Goal: Information Seeking & Learning: Understand process/instructions

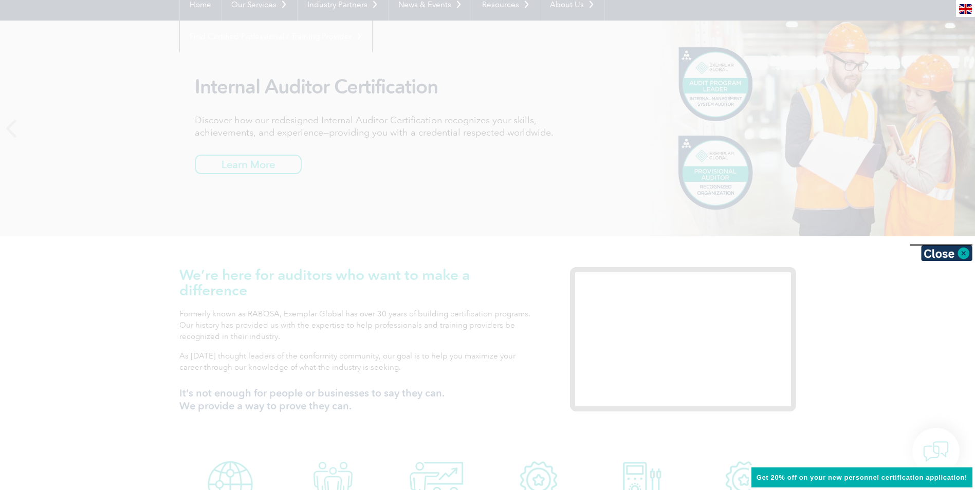
scroll to position [154, 0]
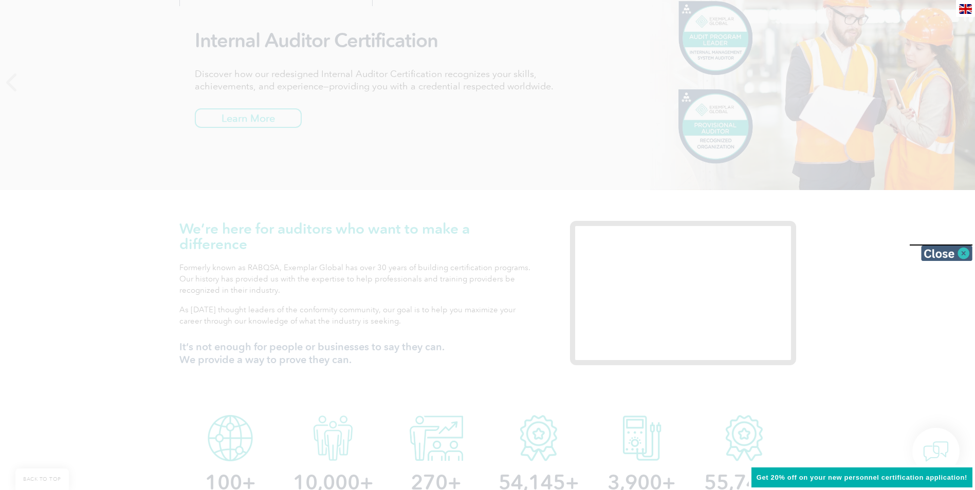
click at [963, 256] on img at bounding box center [946, 253] width 51 height 15
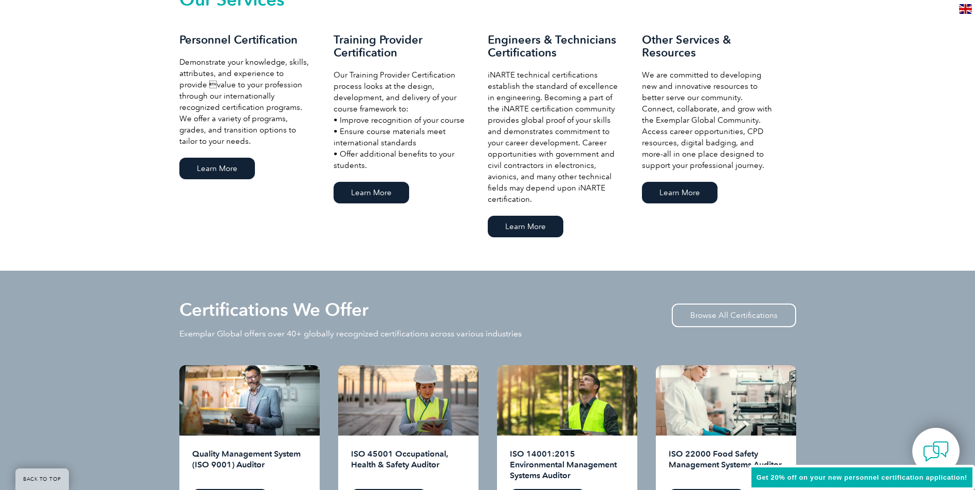
scroll to position [925, 0]
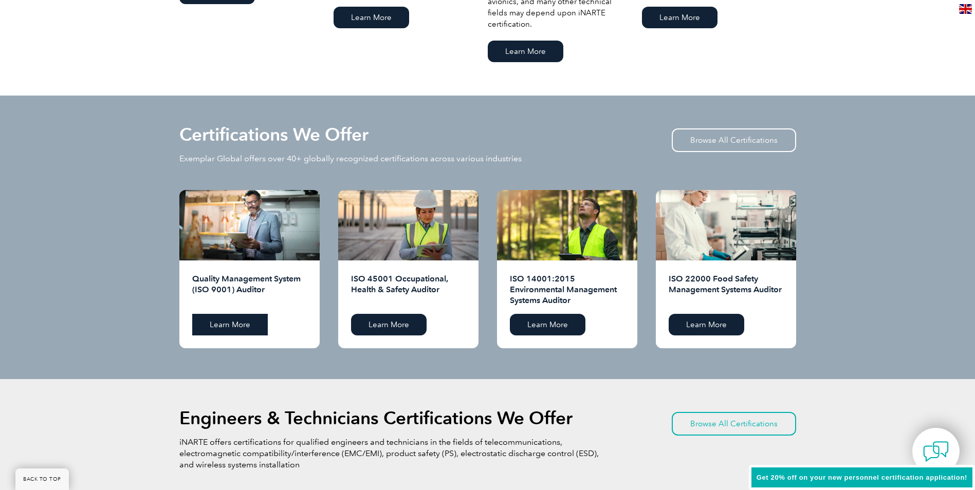
click at [232, 325] on link "Learn More" at bounding box center [230, 325] width 76 height 22
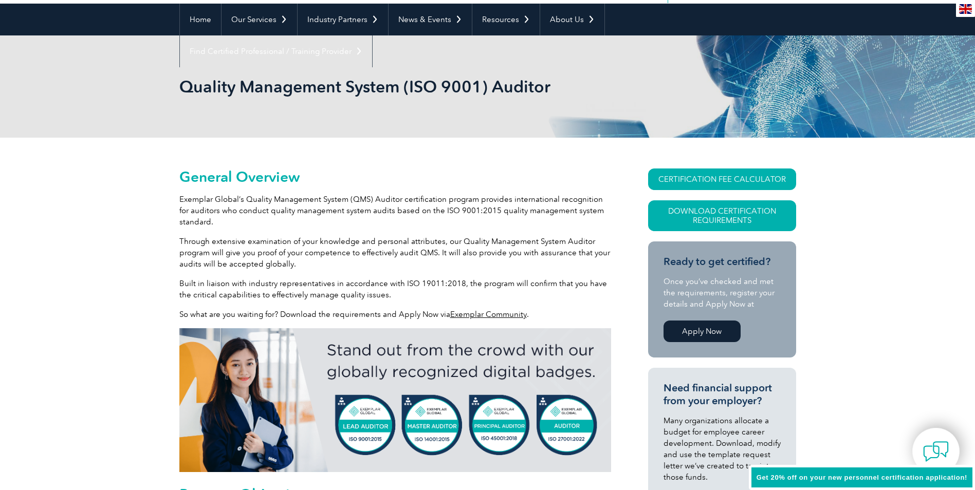
scroll to position [103, 0]
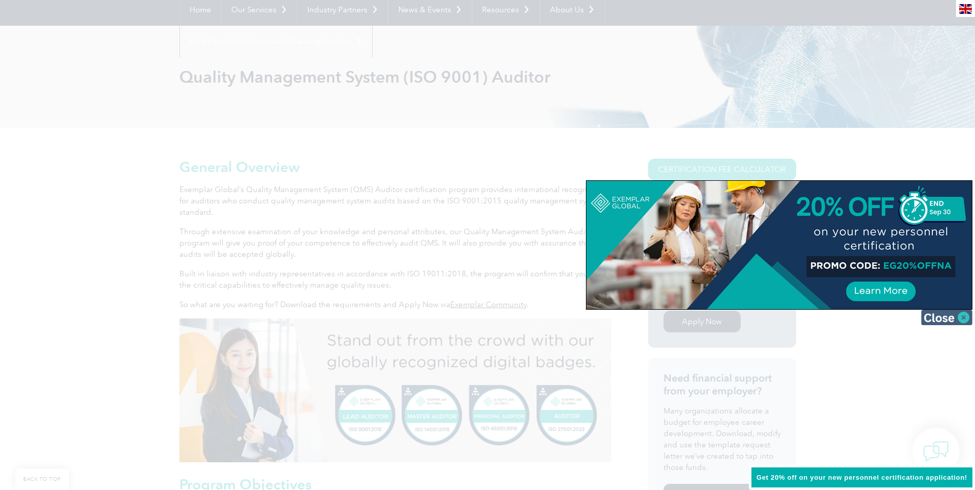
click at [957, 317] on img at bounding box center [946, 317] width 51 height 15
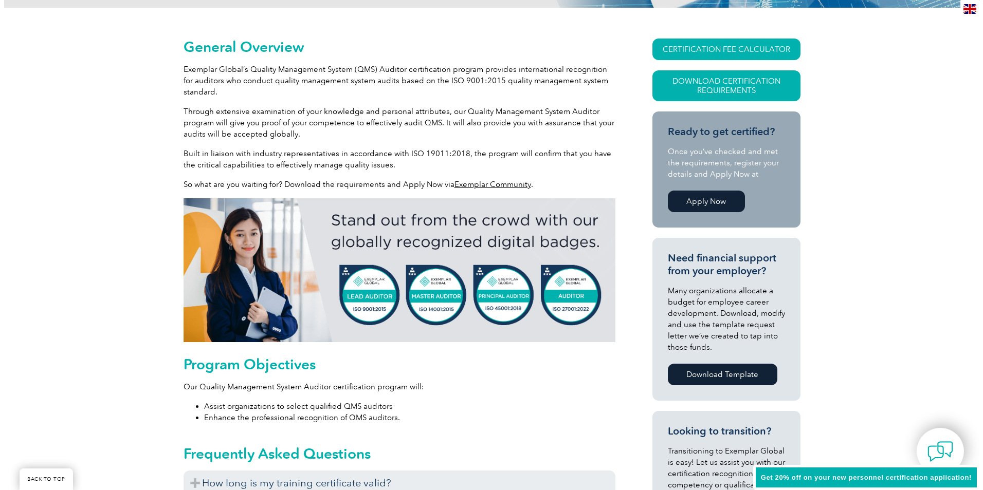
scroll to position [206, 0]
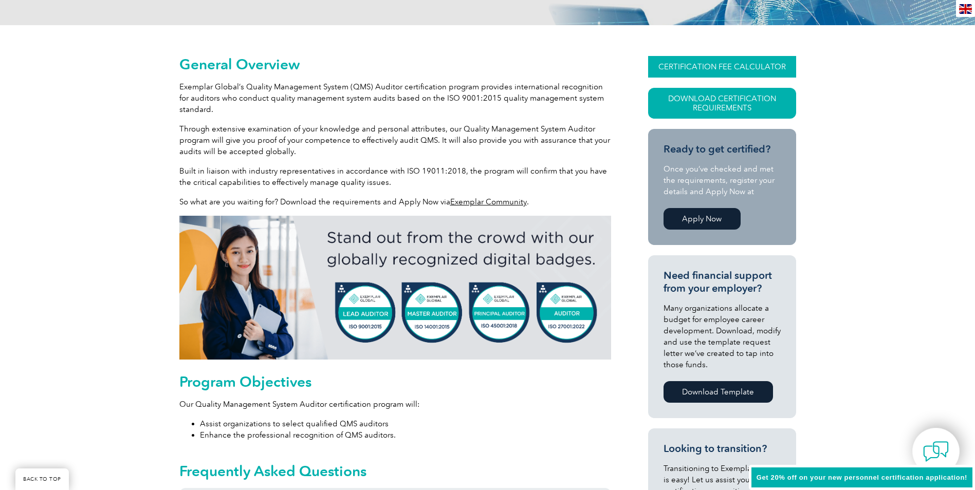
click at [700, 63] on link "CERTIFICATION FEE CALCULATOR" at bounding box center [722, 67] width 148 height 22
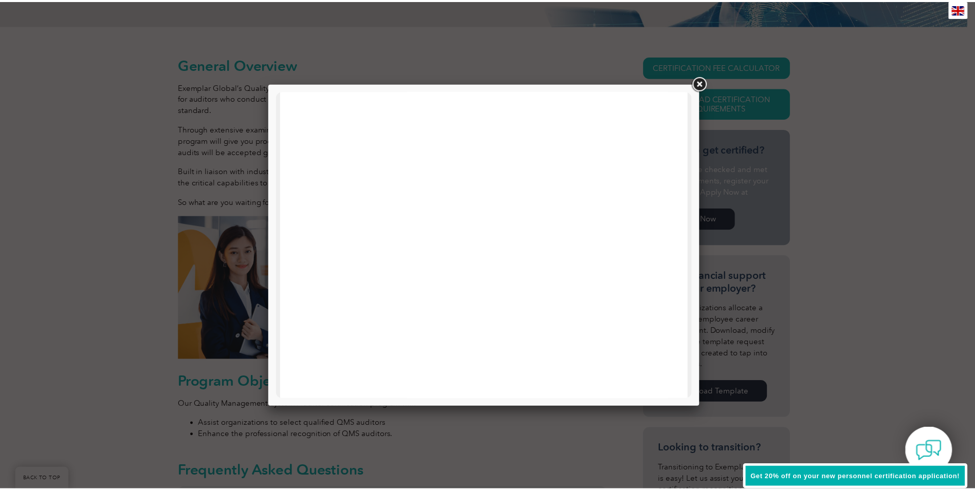
scroll to position [439, 0]
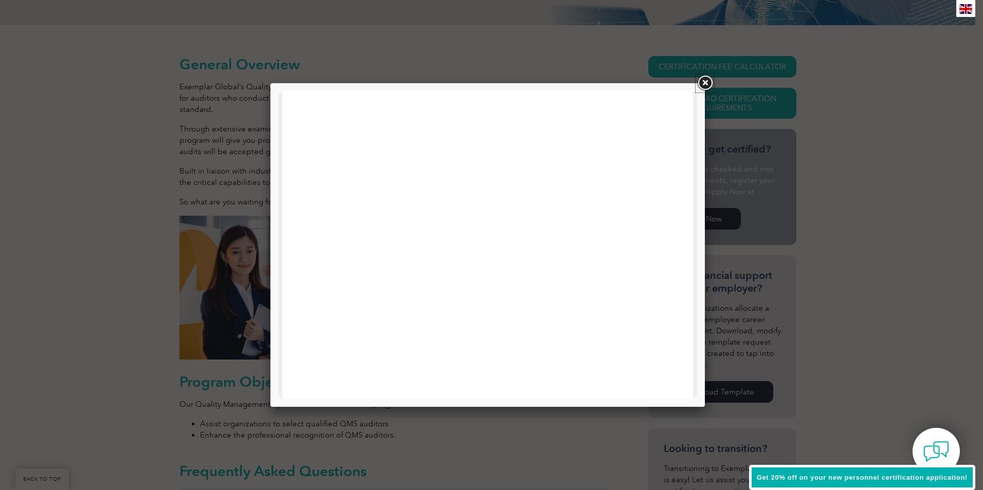
click at [707, 84] on link at bounding box center [704, 83] width 18 height 18
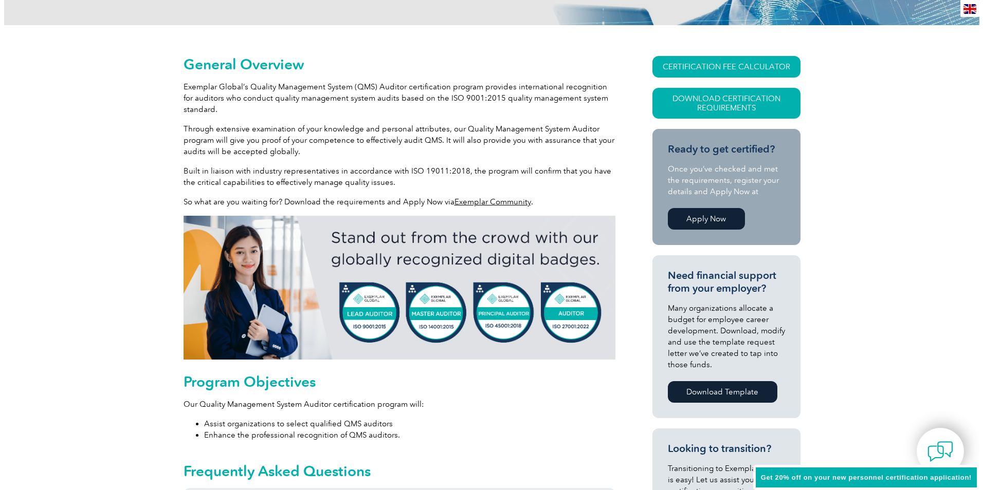
scroll to position [0, 0]
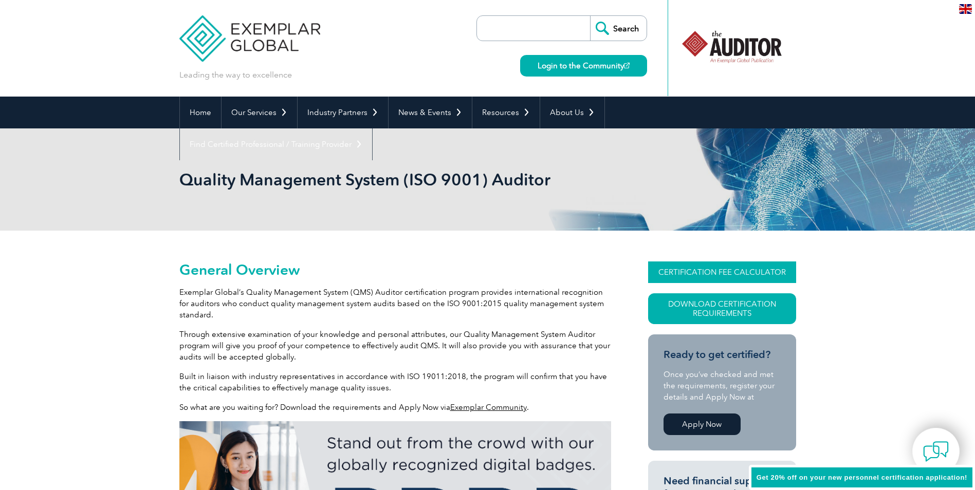
click at [710, 277] on link "CERTIFICATION FEE CALCULATOR" at bounding box center [722, 273] width 148 height 22
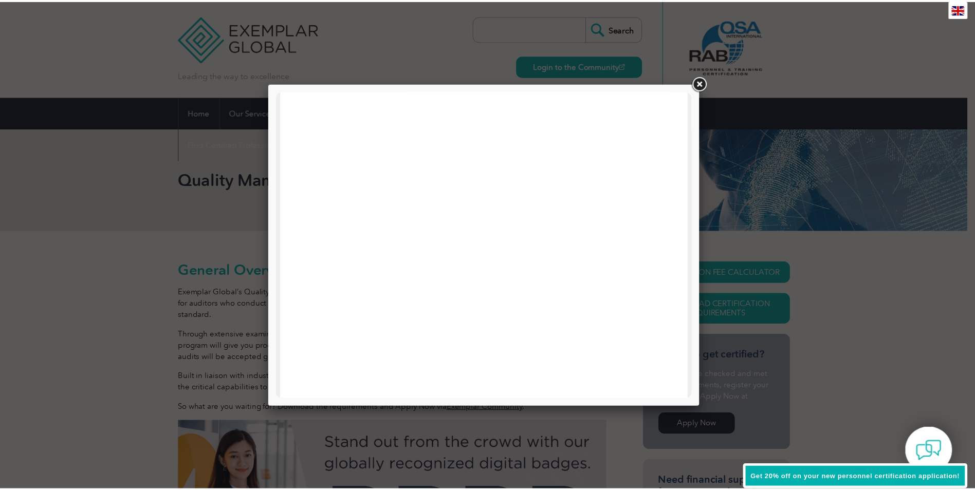
scroll to position [257, 0]
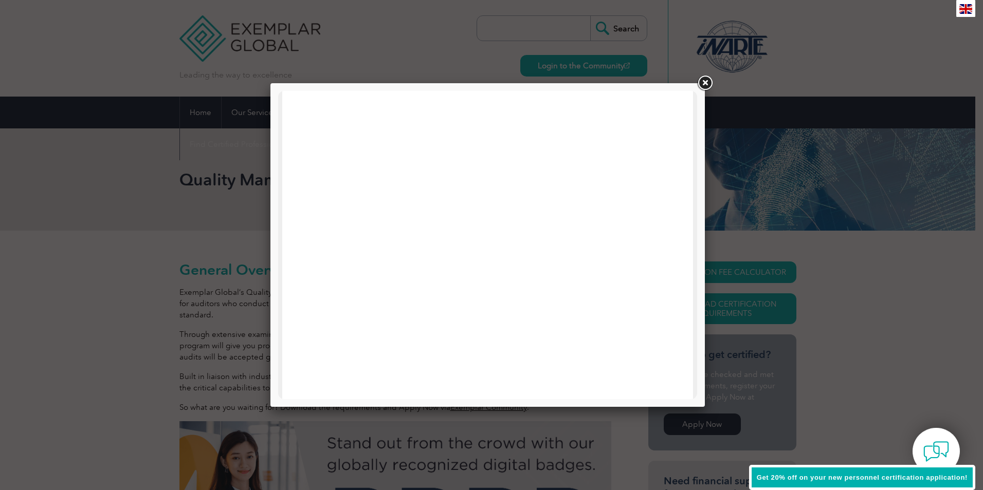
click at [706, 84] on link at bounding box center [704, 83] width 18 height 18
